Goal: Transaction & Acquisition: Download file/media

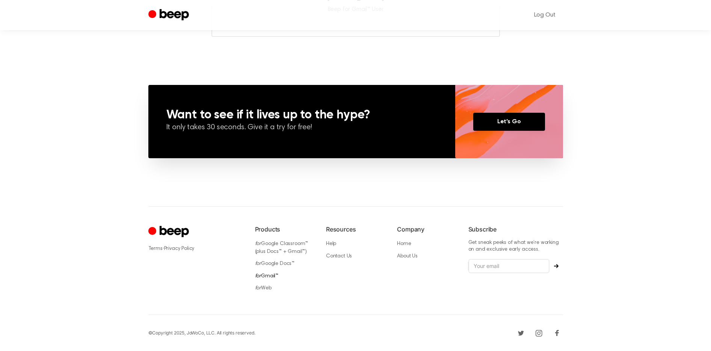
click at [276, 276] on link "for Gmail™" at bounding box center [267, 275] width 24 height 5
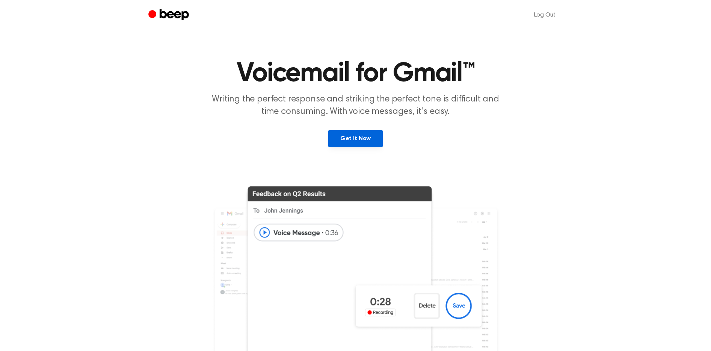
click at [357, 134] on link "Get It Now" at bounding box center [355, 138] width 54 height 17
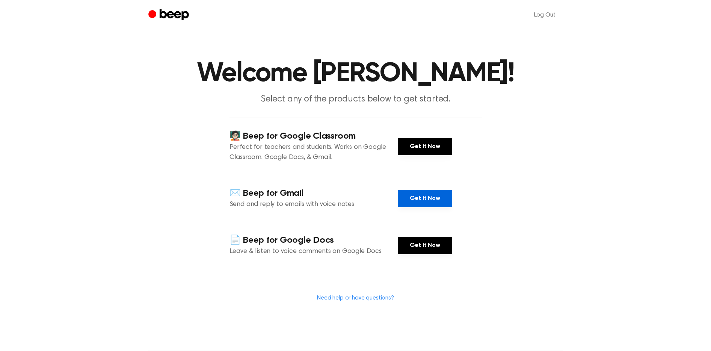
click at [426, 203] on link "Get It Now" at bounding box center [425, 198] width 54 height 17
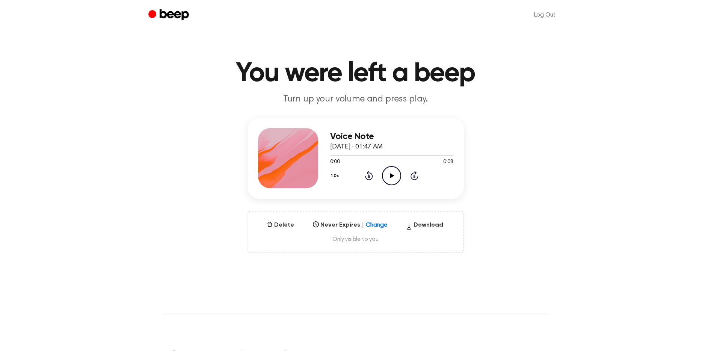
click at [389, 170] on icon "Play Audio" at bounding box center [391, 175] width 19 height 19
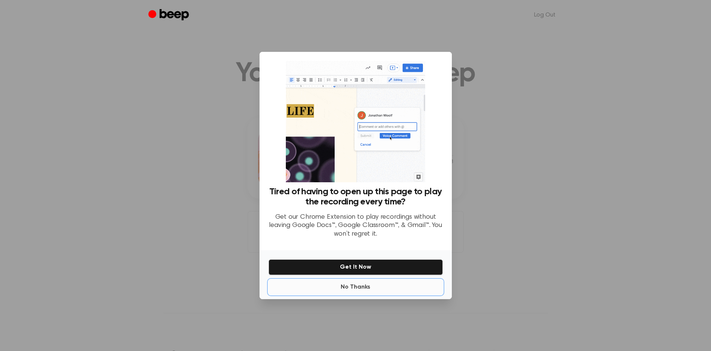
click at [361, 284] on button "No Thanks" at bounding box center [356, 287] width 174 height 15
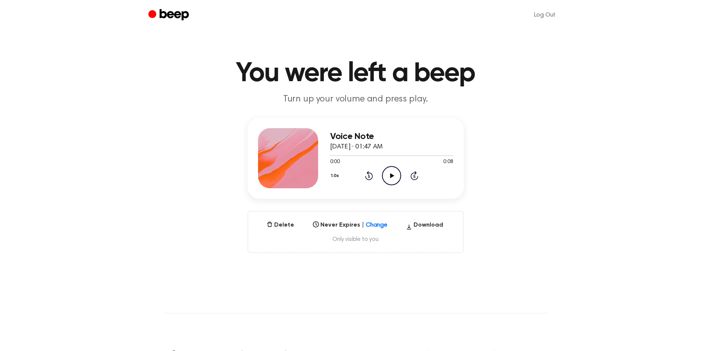
click at [390, 175] on icon at bounding box center [392, 175] width 4 height 5
click at [290, 226] on button "Delete" at bounding box center [280, 225] width 33 height 9
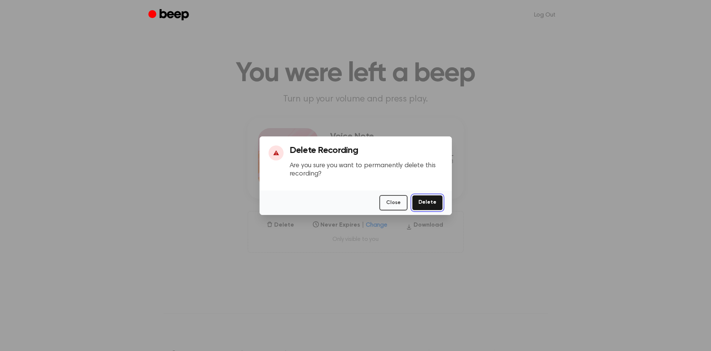
click at [429, 196] on button "Delete" at bounding box center [427, 202] width 31 height 15
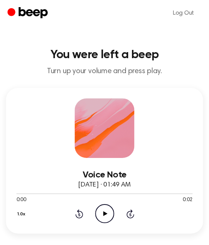
scroll to position [2, 0]
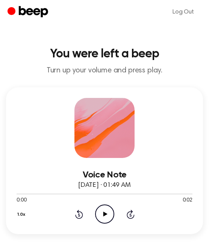
click at [111, 126] on icon "Play Audio" at bounding box center [104, 214] width 19 height 19
